Goal: Find specific page/section: Find specific page/section

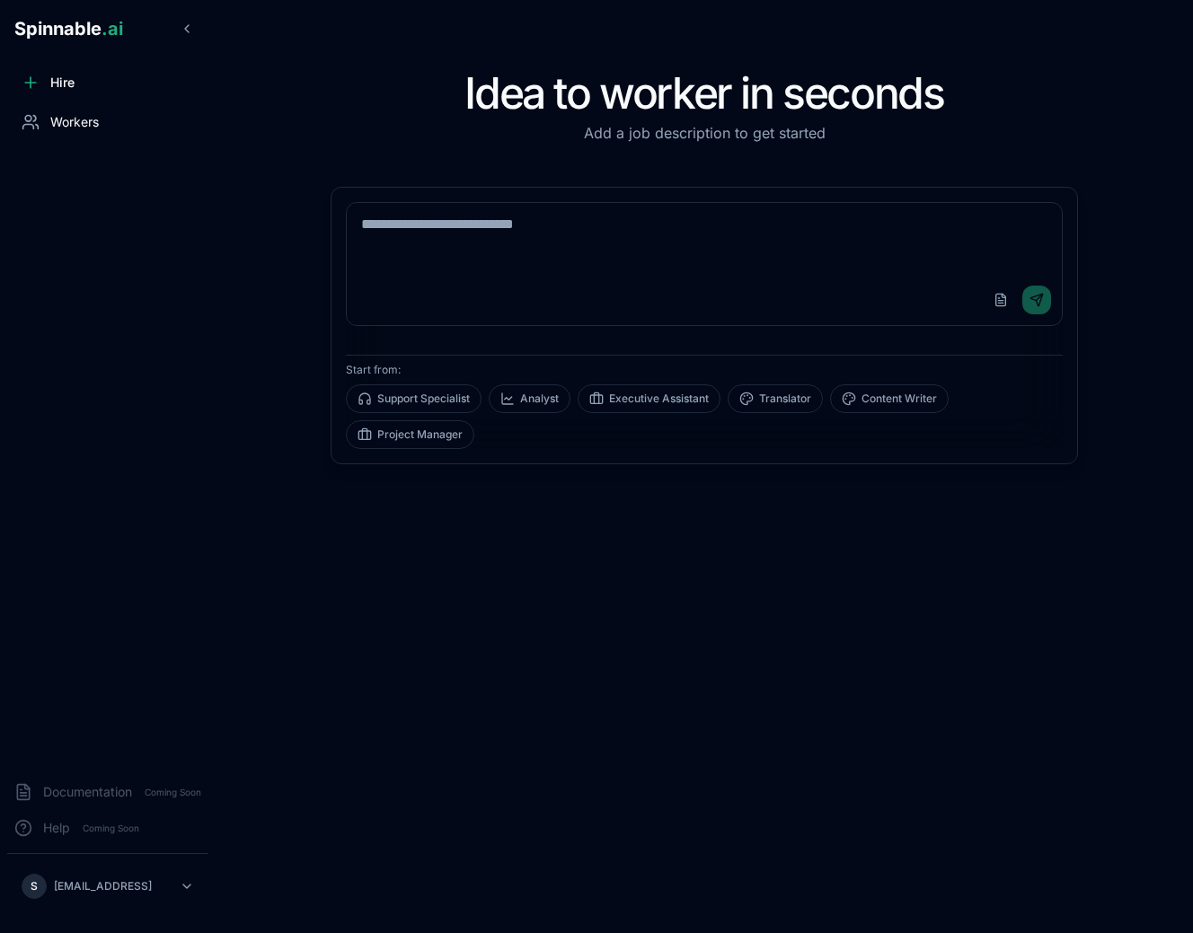
click at [71, 133] on div "Workers" at bounding box center [107, 122] width 201 height 36
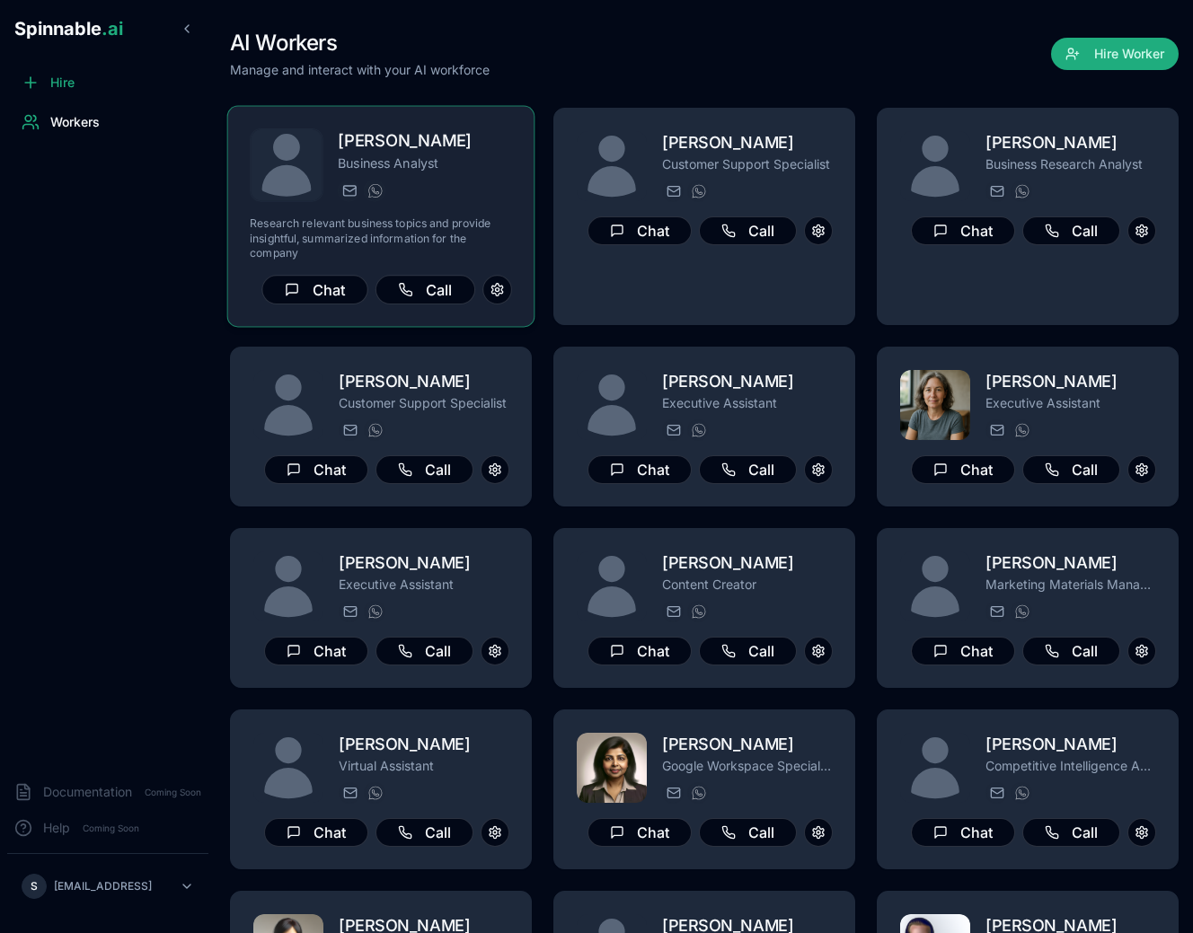
click at [449, 185] on div "[EMAIL_ADDRESS][PERSON_NAME] [PHONE_NUMBER]" at bounding box center [425, 191] width 174 height 22
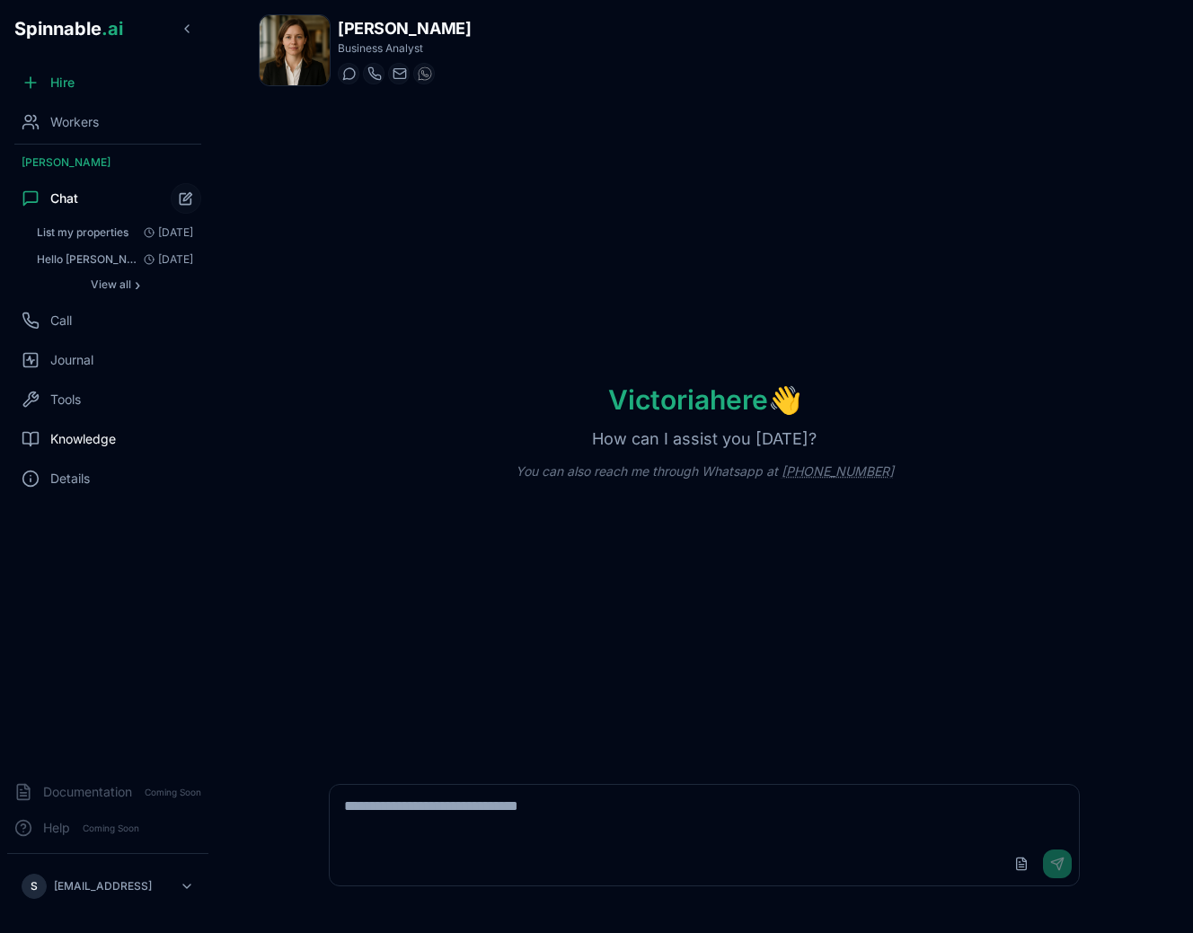
click at [87, 425] on div "Knowledge" at bounding box center [107, 439] width 201 height 36
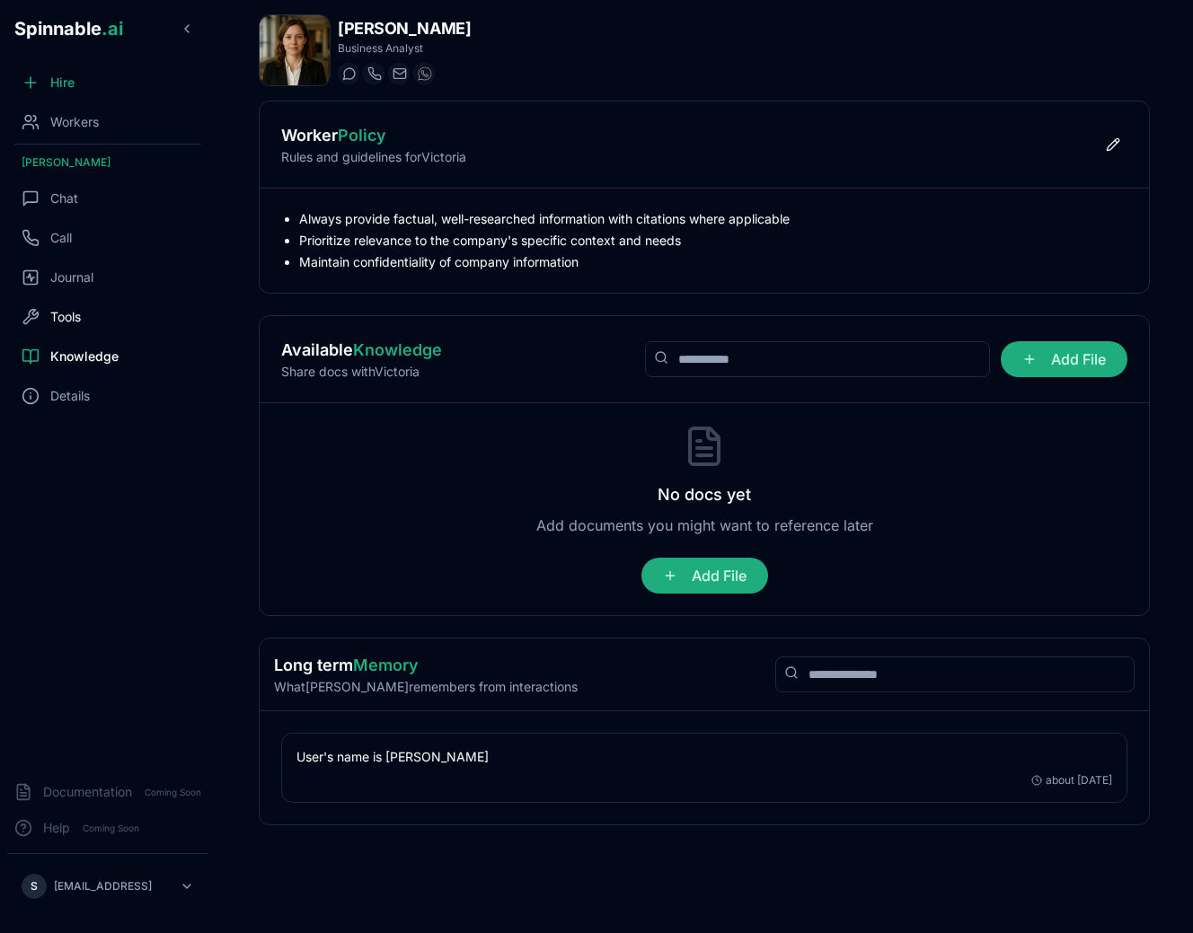
click at [75, 312] on span "Tools" at bounding box center [65, 317] width 31 height 18
